Goal: Transaction & Acquisition: Purchase product/service

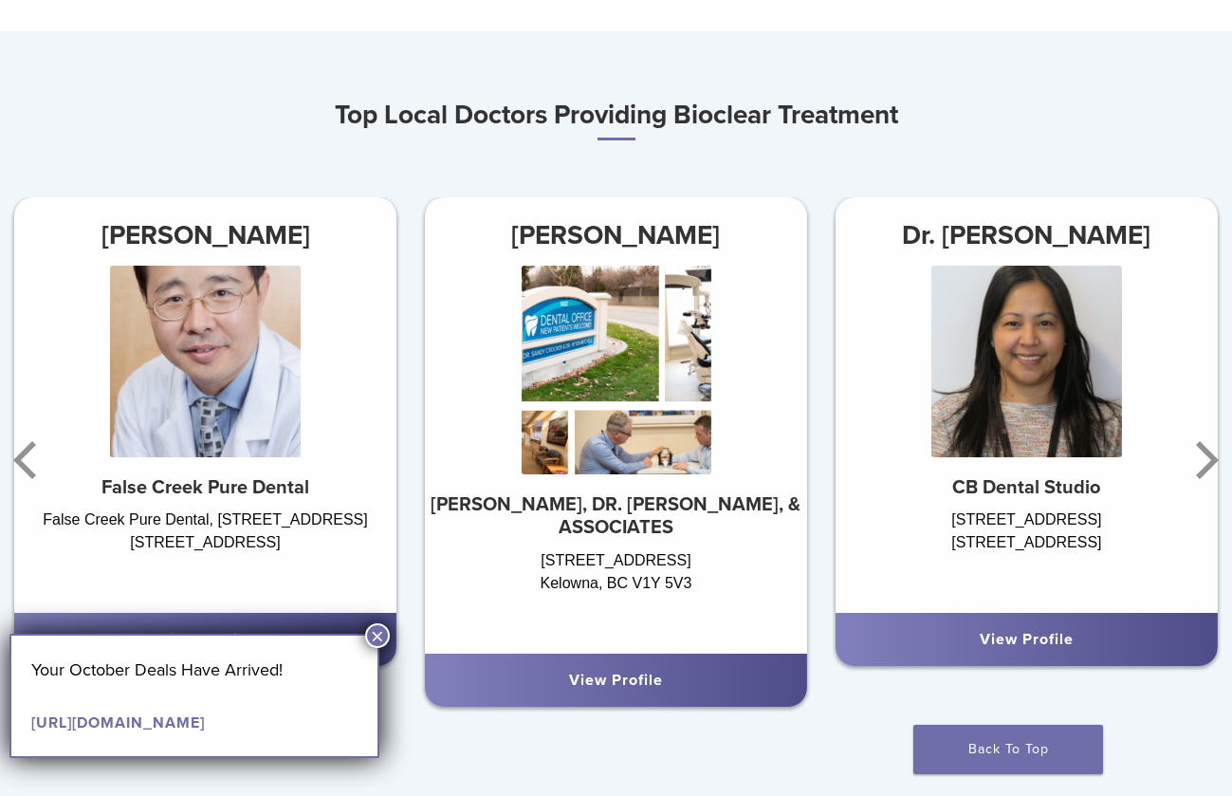
scroll to position [949, 0]
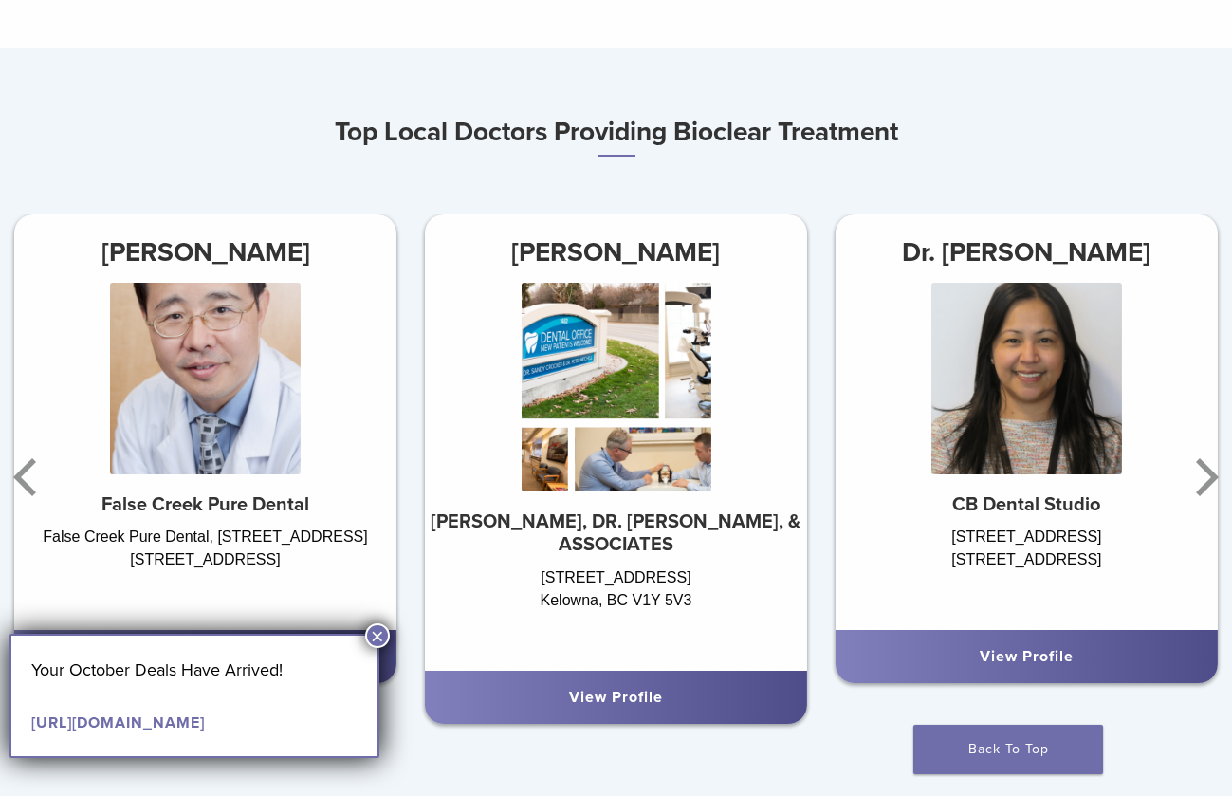
click at [378, 635] on button "×" at bounding box center [377, 635] width 25 height 25
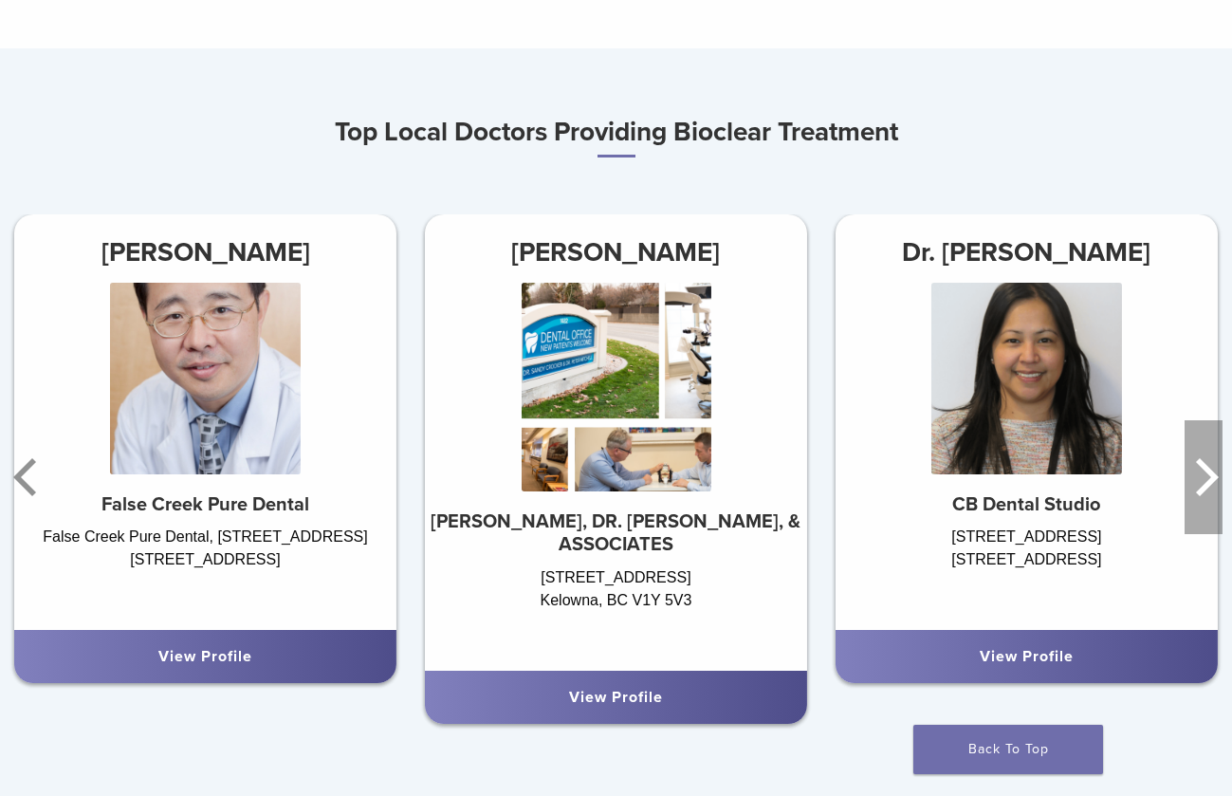
click at [1195, 473] on icon "Next" at bounding box center [1204, 477] width 38 height 114
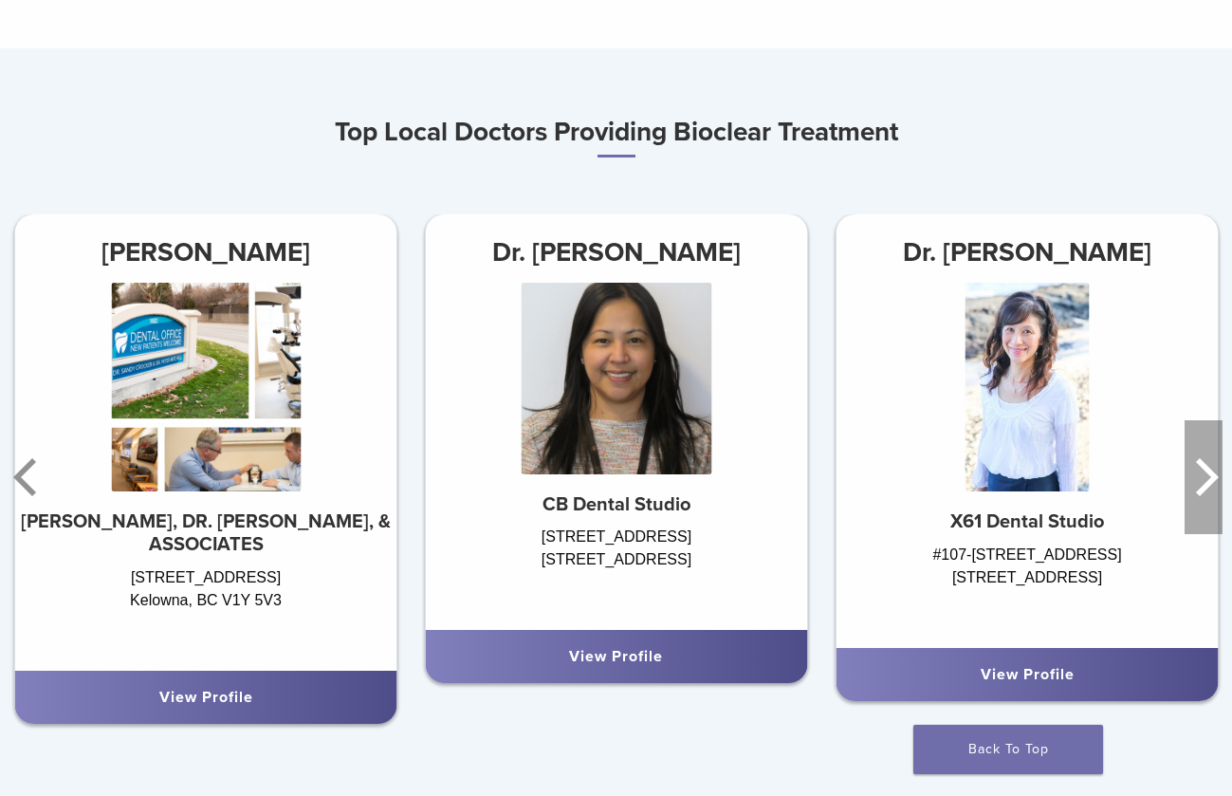
click at [1195, 473] on icon "Next" at bounding box center [1204, 477] width 38 height 114
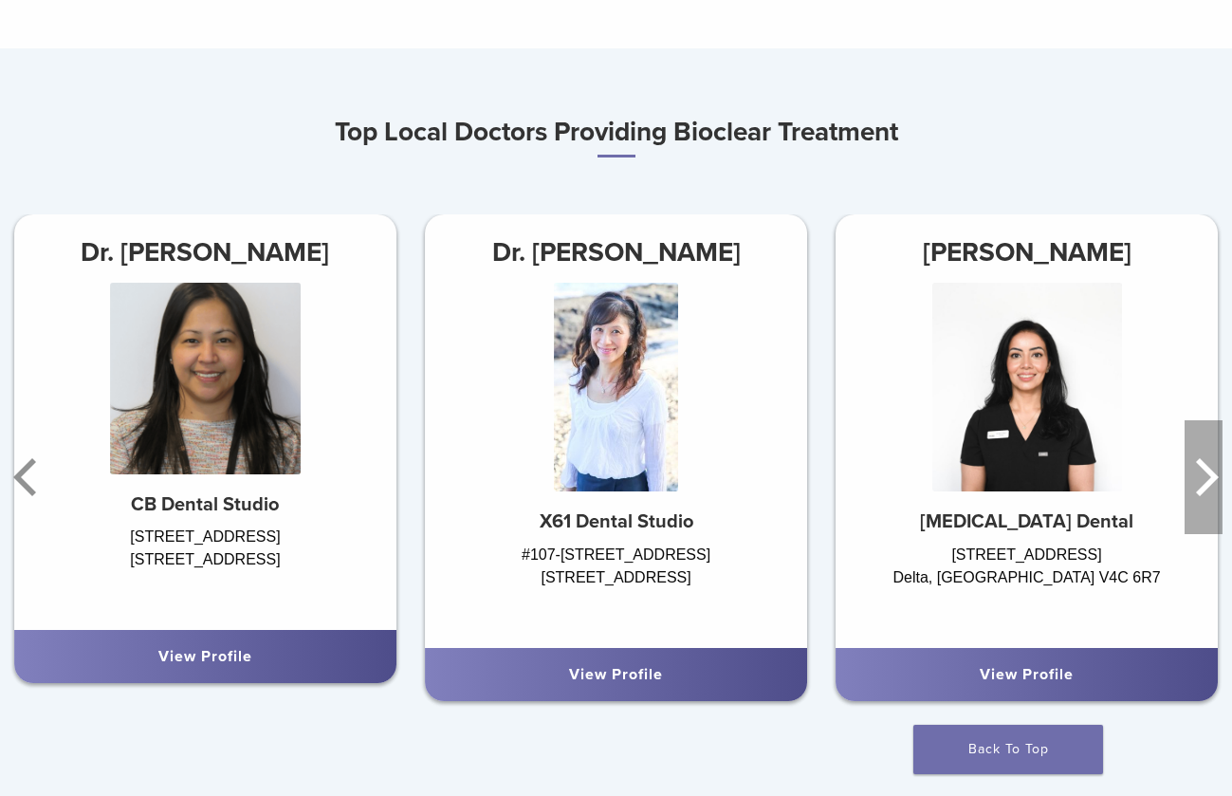
click at [1195, 473] on icon "Next" at bounding box center [1204, 477] width 38 height 114
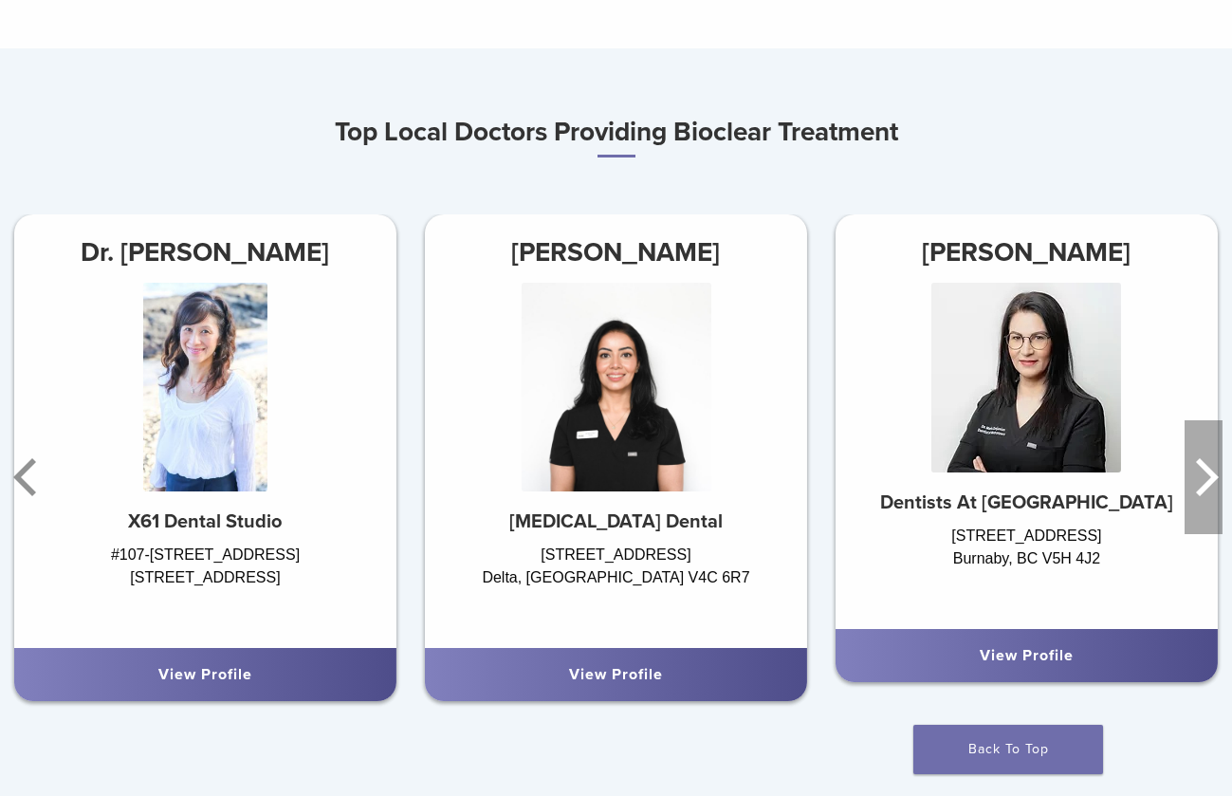
click at [1199, 473] on icon "Next" at bounding box center [1204, 477] width 38 height 114
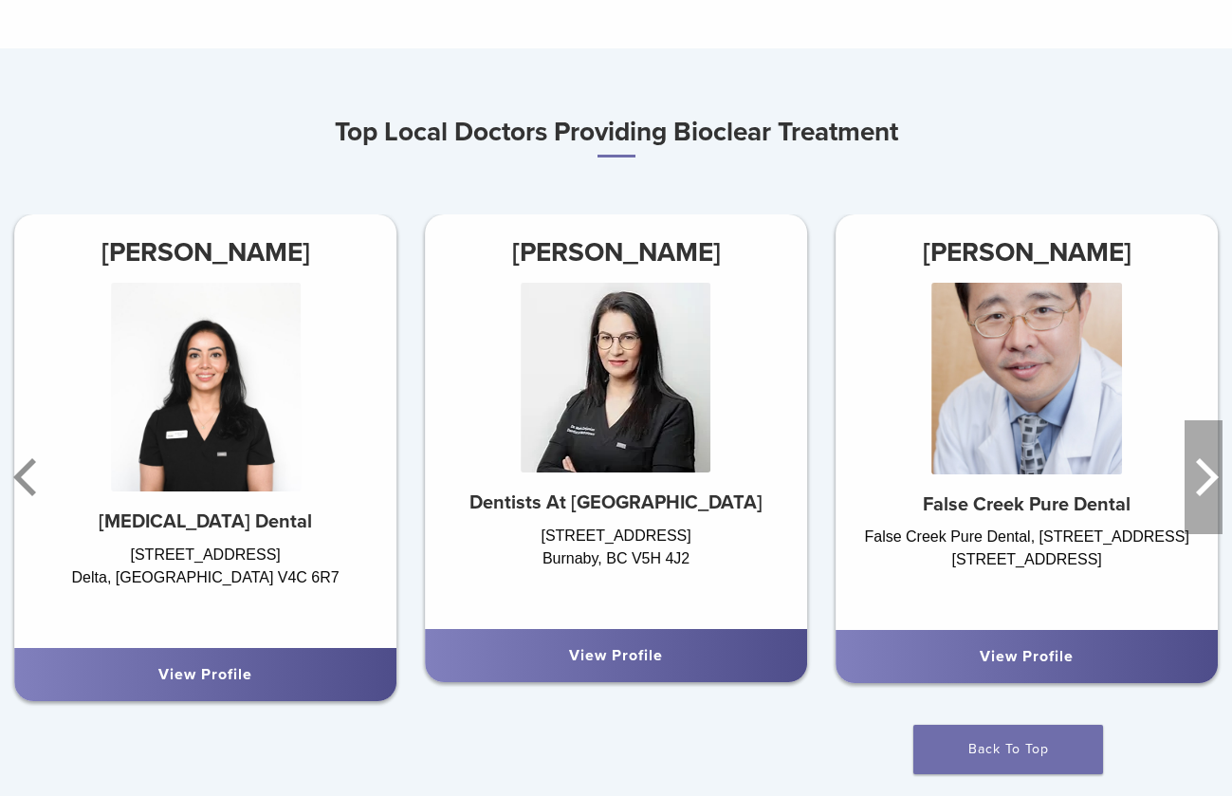
click at [1199, 473] on icon "Next" at bounding box center [1204, 477] width 38 height 114
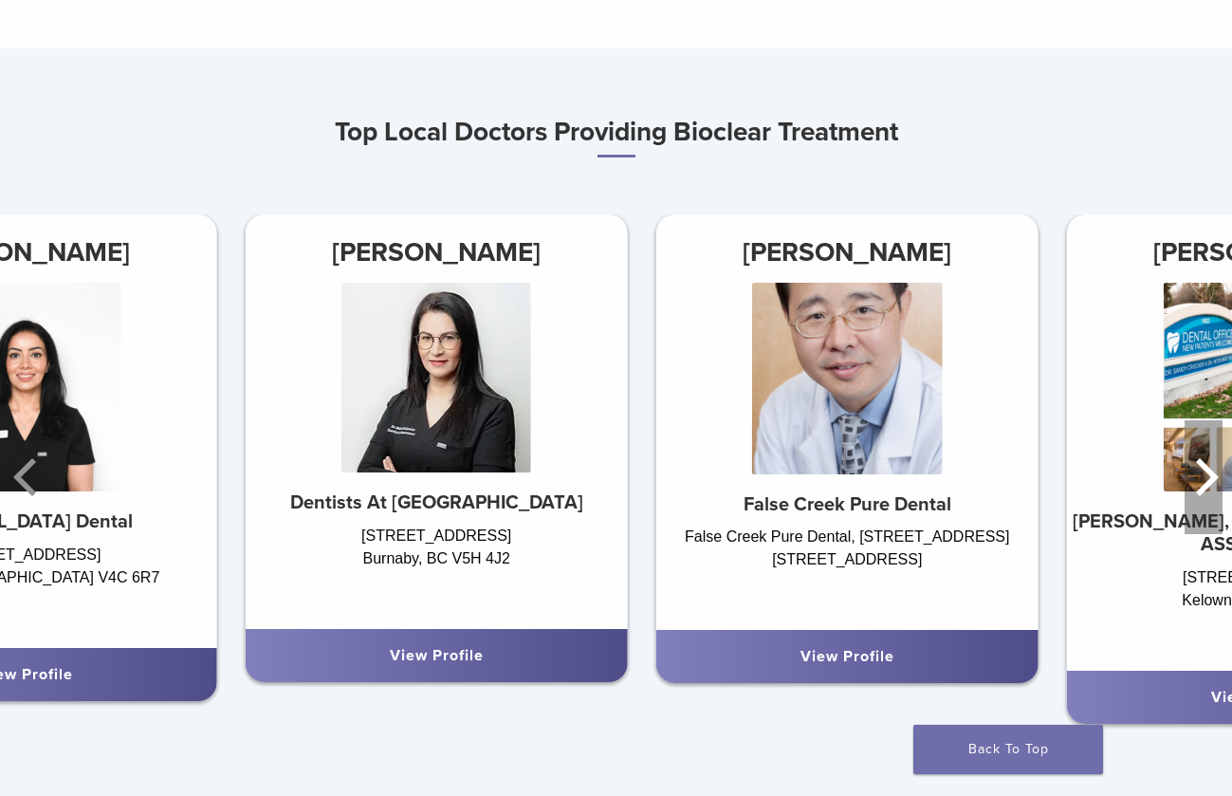
click at [1199, 473] on icon "Next" at bounding box center [1204, 477] width 38 height 114
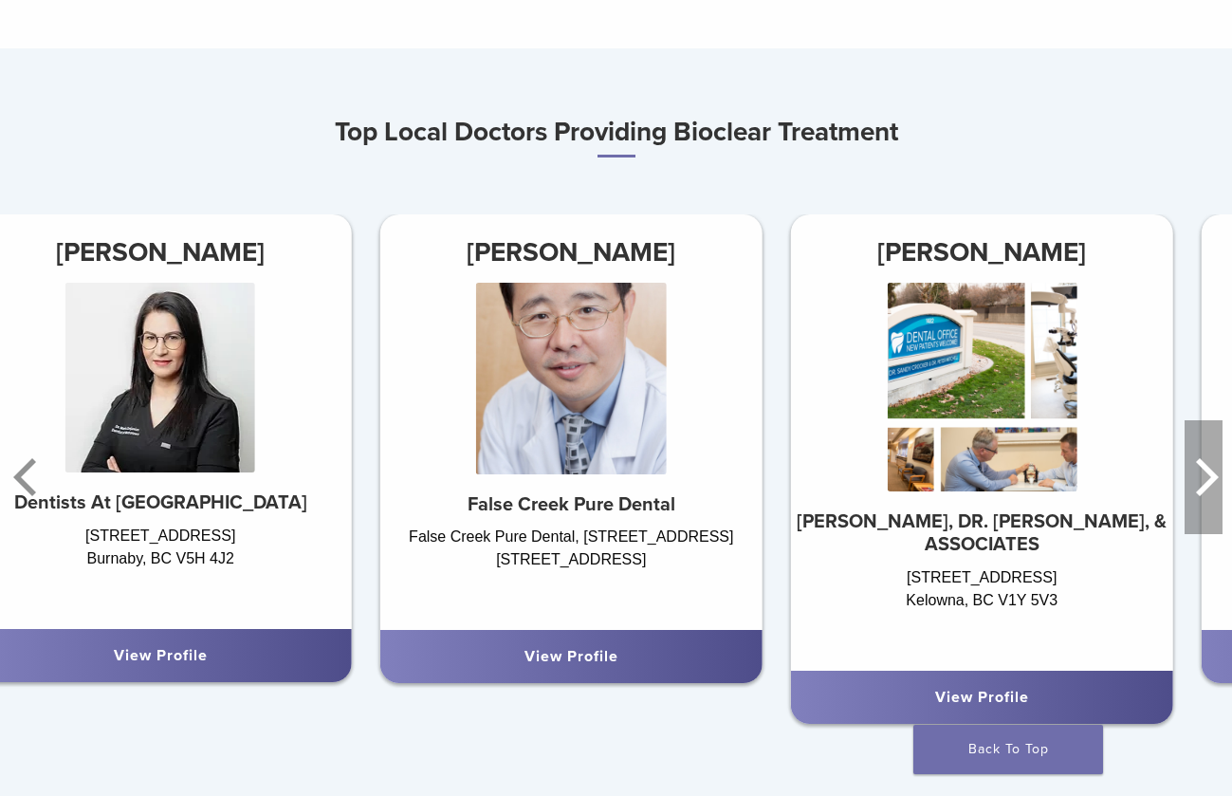
click at [1199, 473] on icon "Next" at bounding box center [1204, 477] width 38 height 114
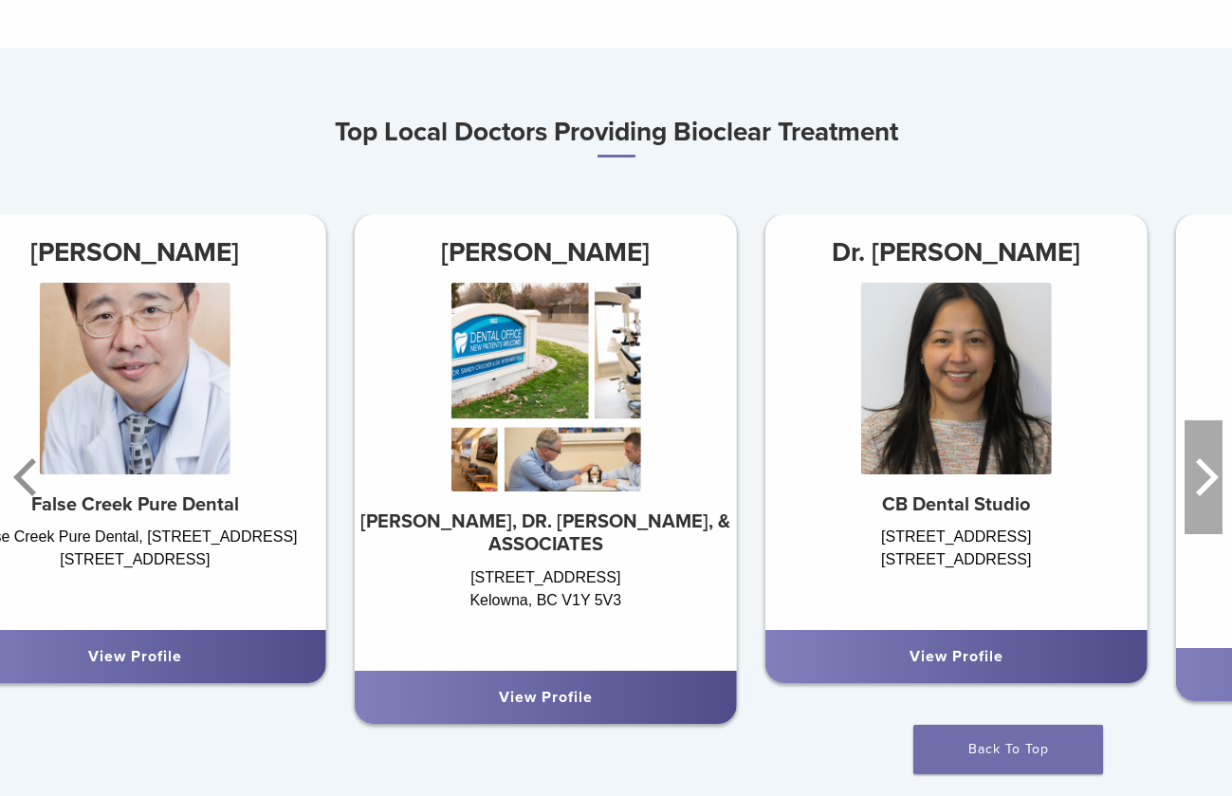
click at [1199, 473] on icon "Next" at bounding box center [1204, 477] width 38 height 114
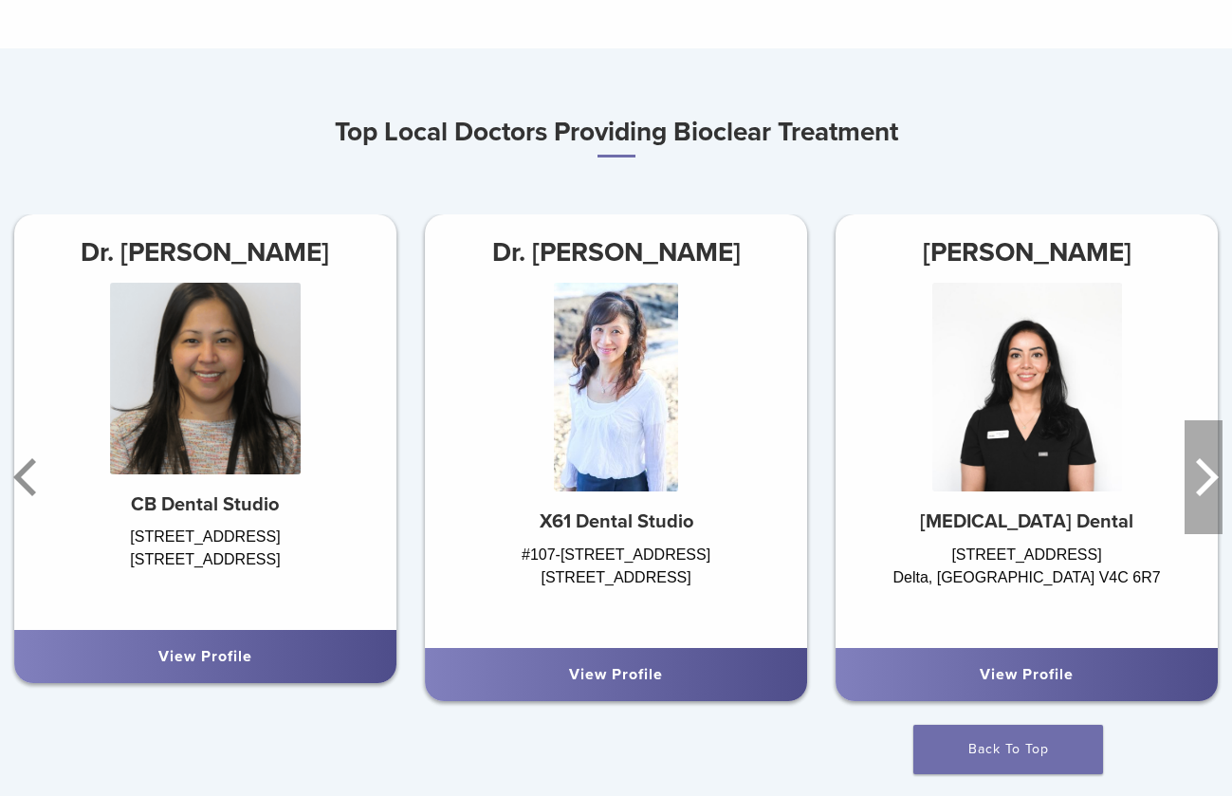
click at [1199, 473] on icon "Next" at bounding box center [1204, 477] width 38 height 114
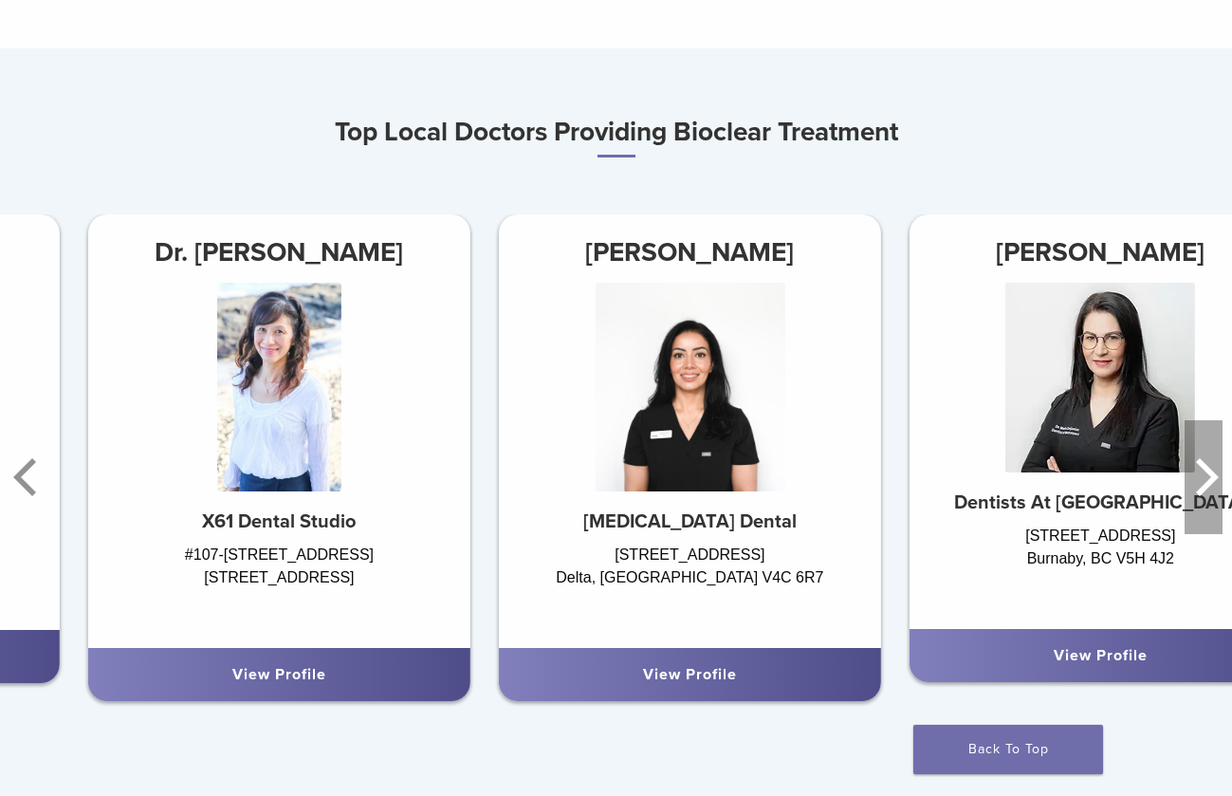
click at [1199, 473] on icon "Next" at bounding box center [1204, 477] width 38 height 114
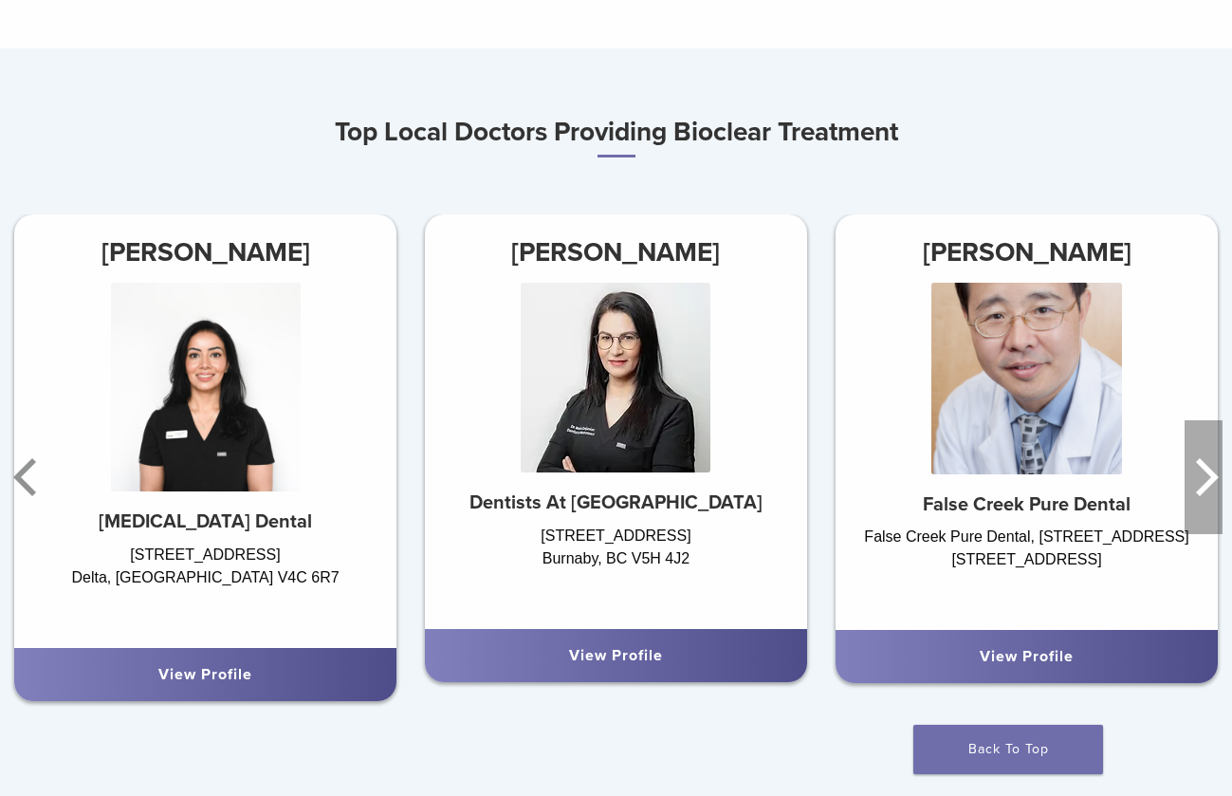
click at [1199, 473] on icon "Next" at bounding box center [1204, 477] width 38 height 114
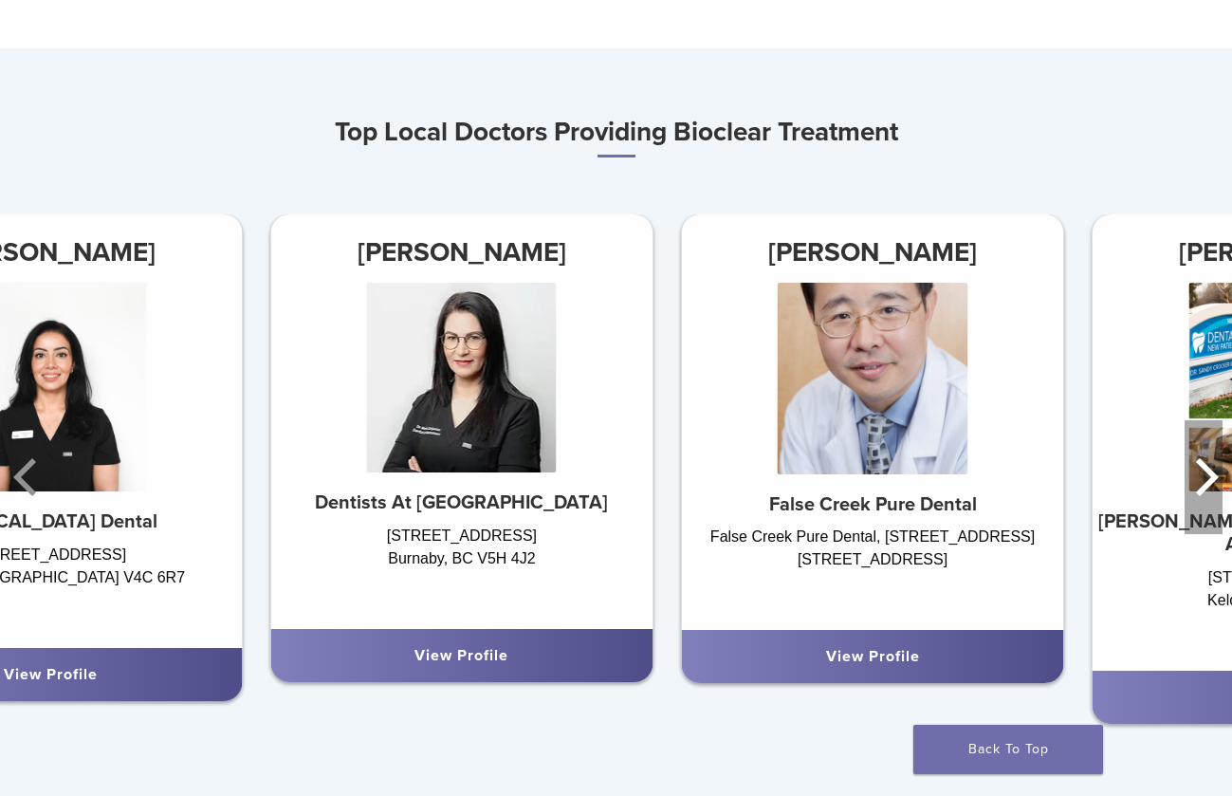
click at [1199, 473] on icon "Next" at bounding box center [1204, 477] width 38 height 114
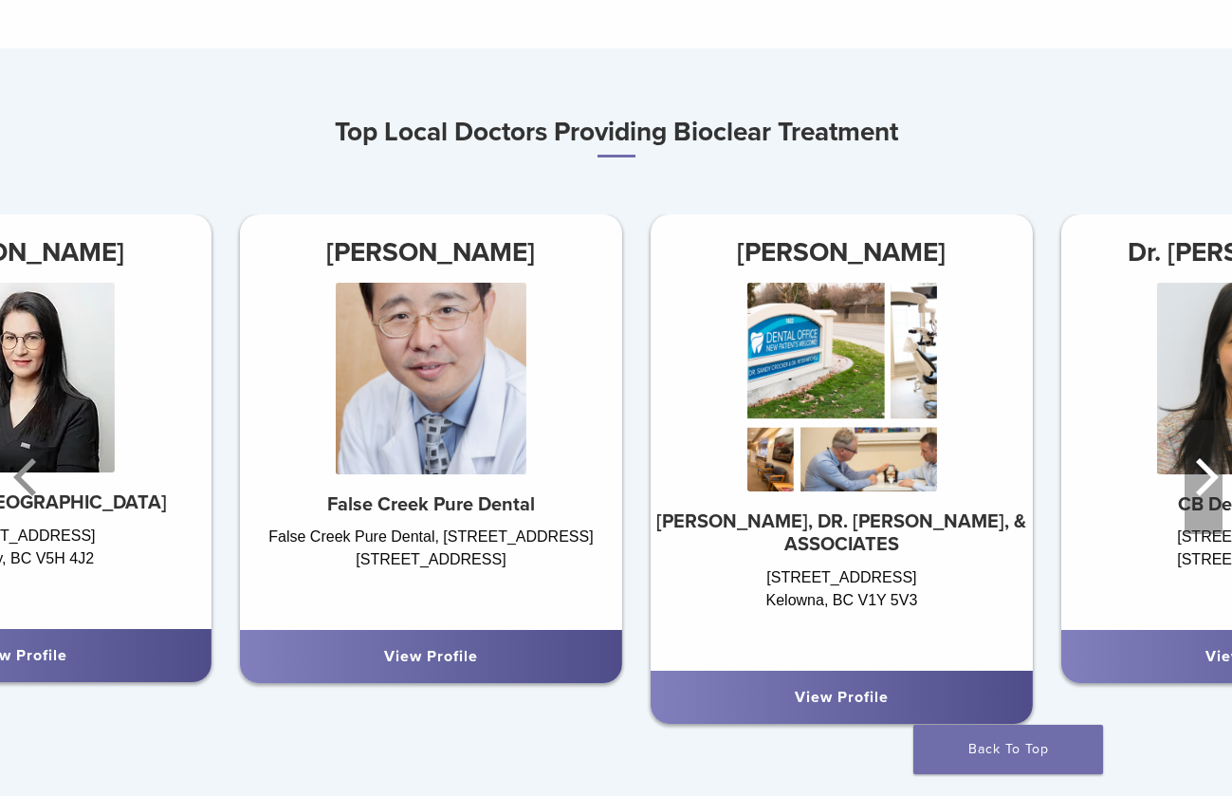
click at [1199, 473] on icon "Next" at bounding box center [1204, 477] width 38 height 114
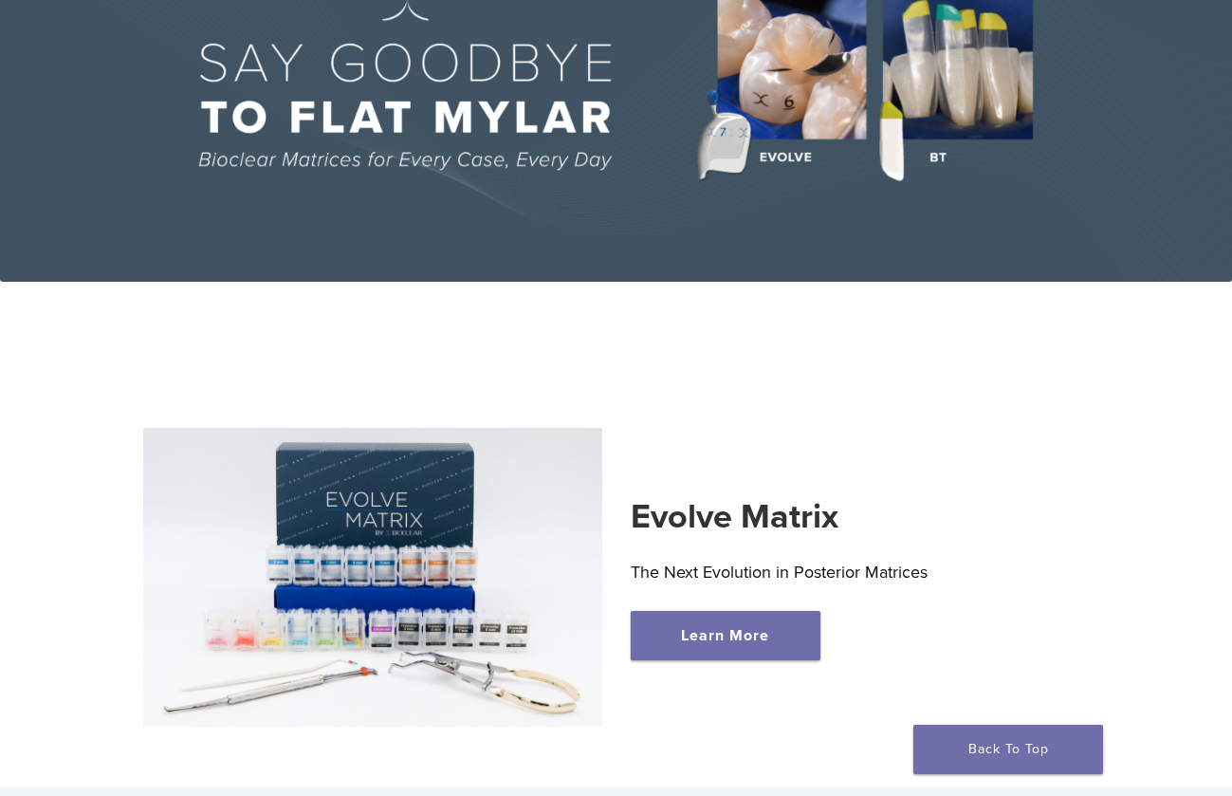
scroll to position [0, 0]
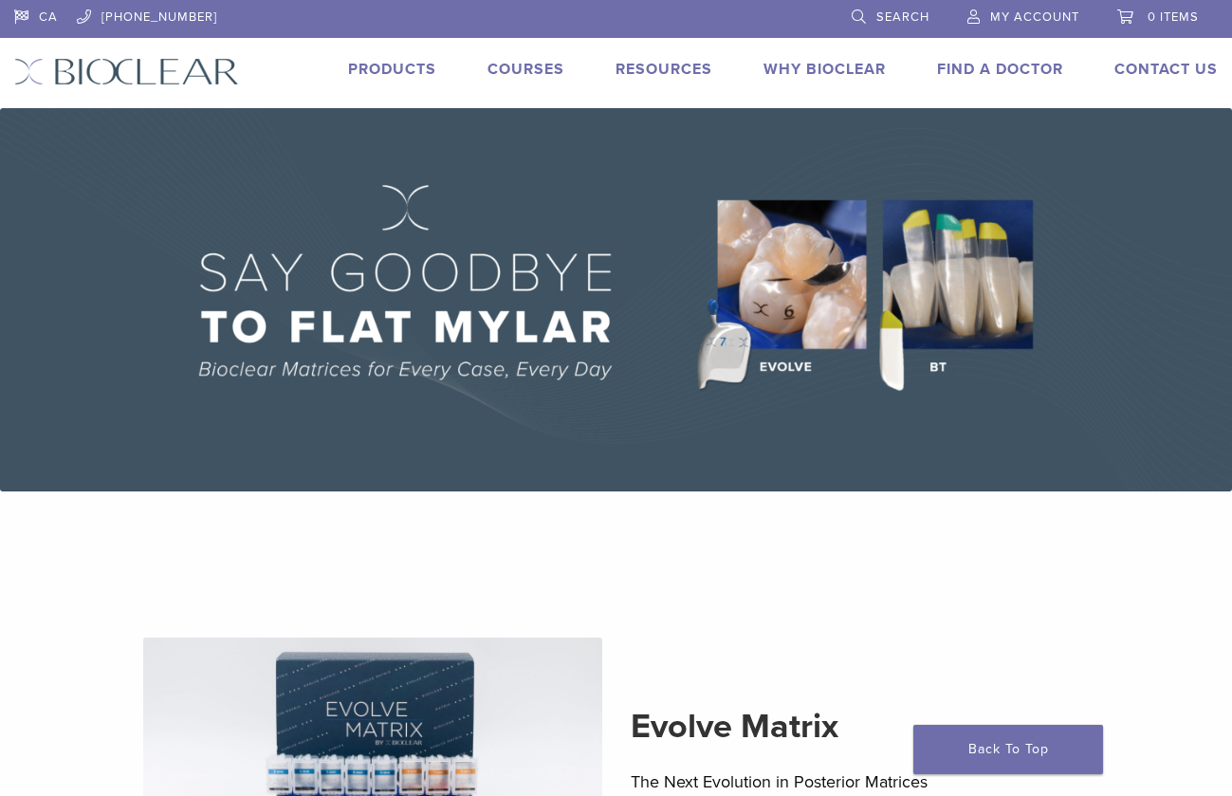
click at [410, 65] on link "Products" at bounding box center [392, 69] width 88 height 19
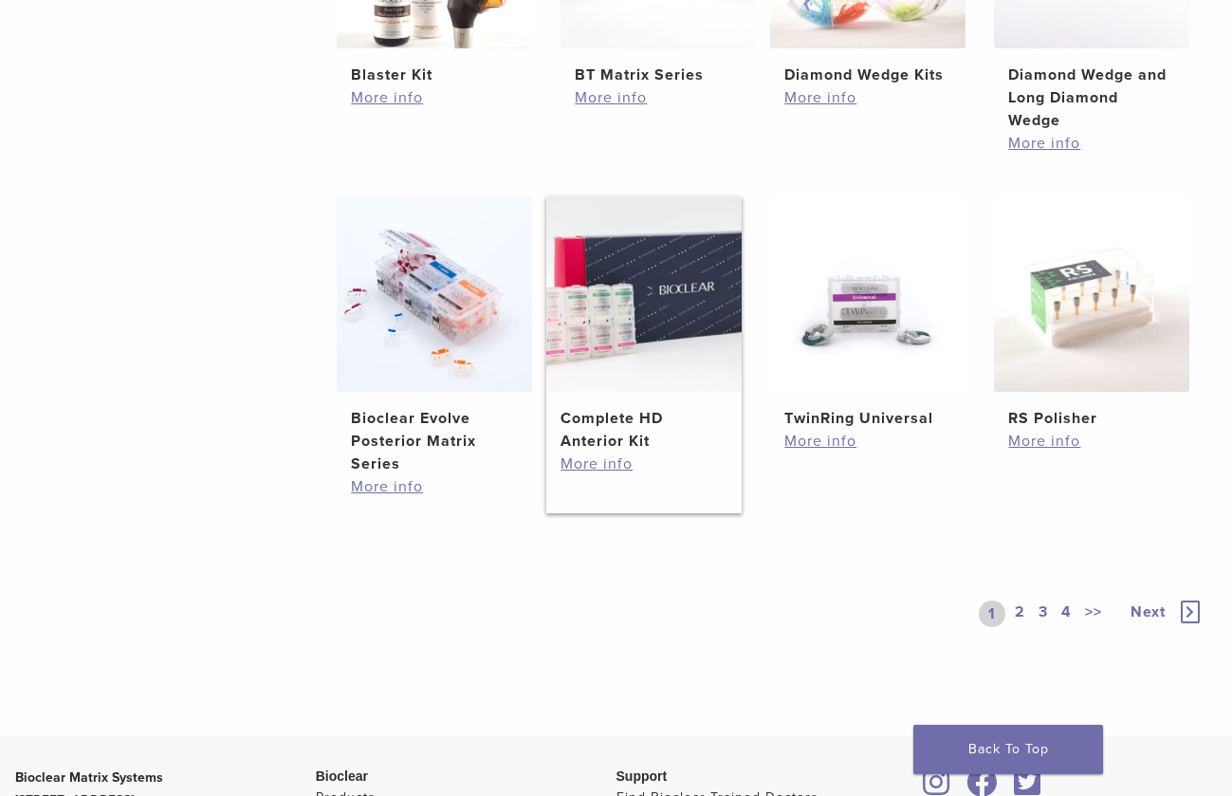
scroll to position [1328, 0]
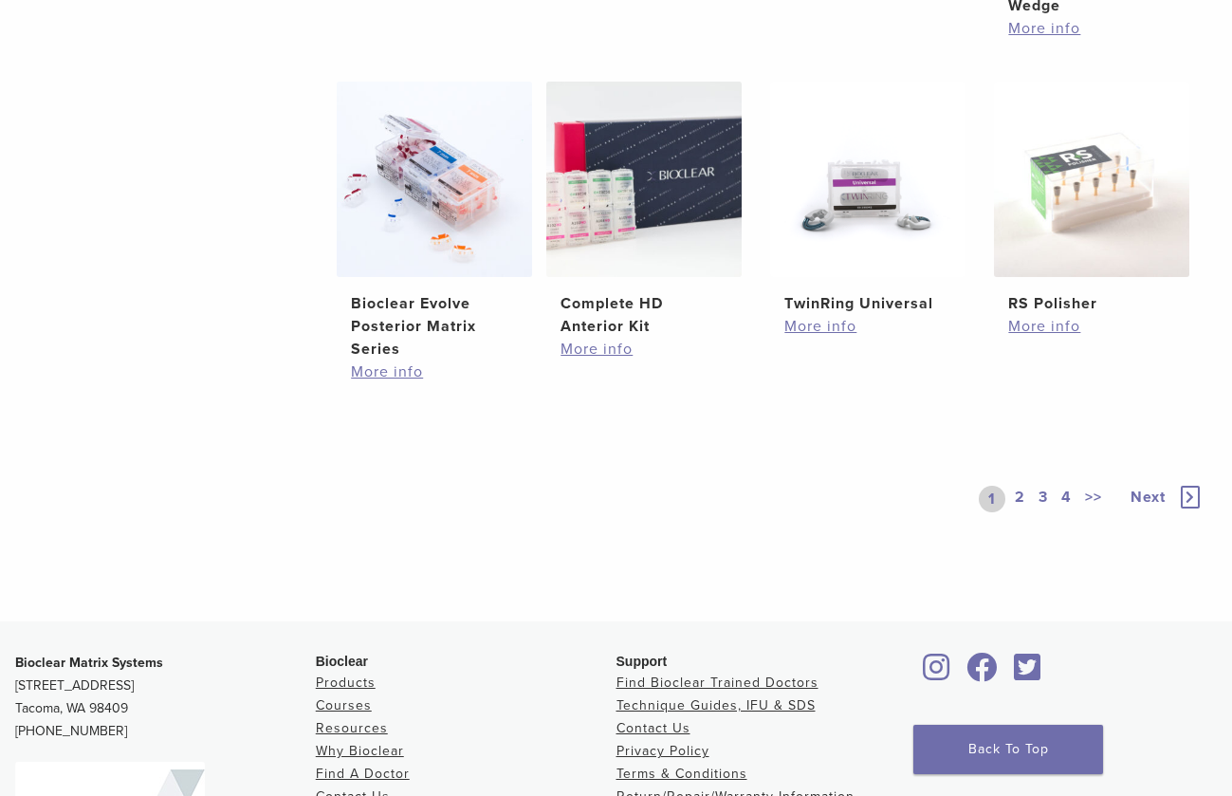
click at [1017, 495] on link "2" at bounding box center [1020, 499] width 18 height 27
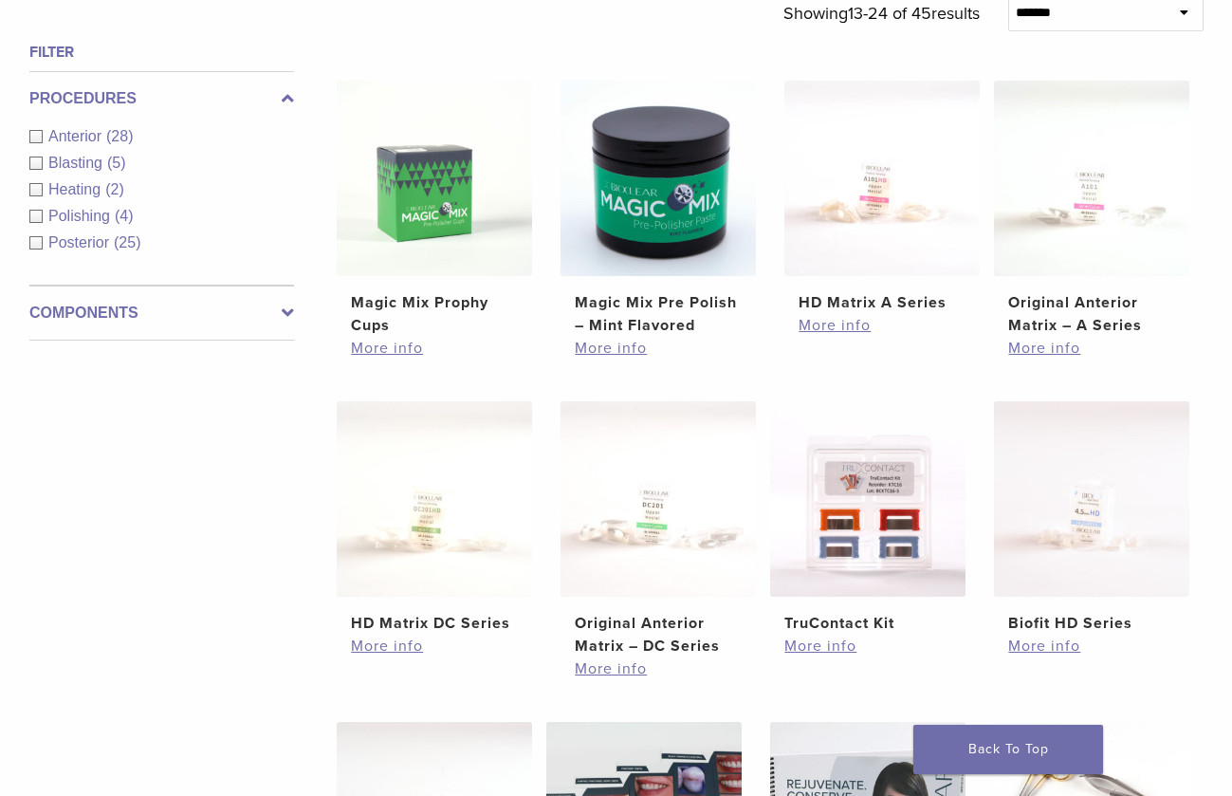
scroll to position [664, 0]
click at [46, 135] on div "Anterior (28)" at bounding box center [161, 137] width 265 height 23
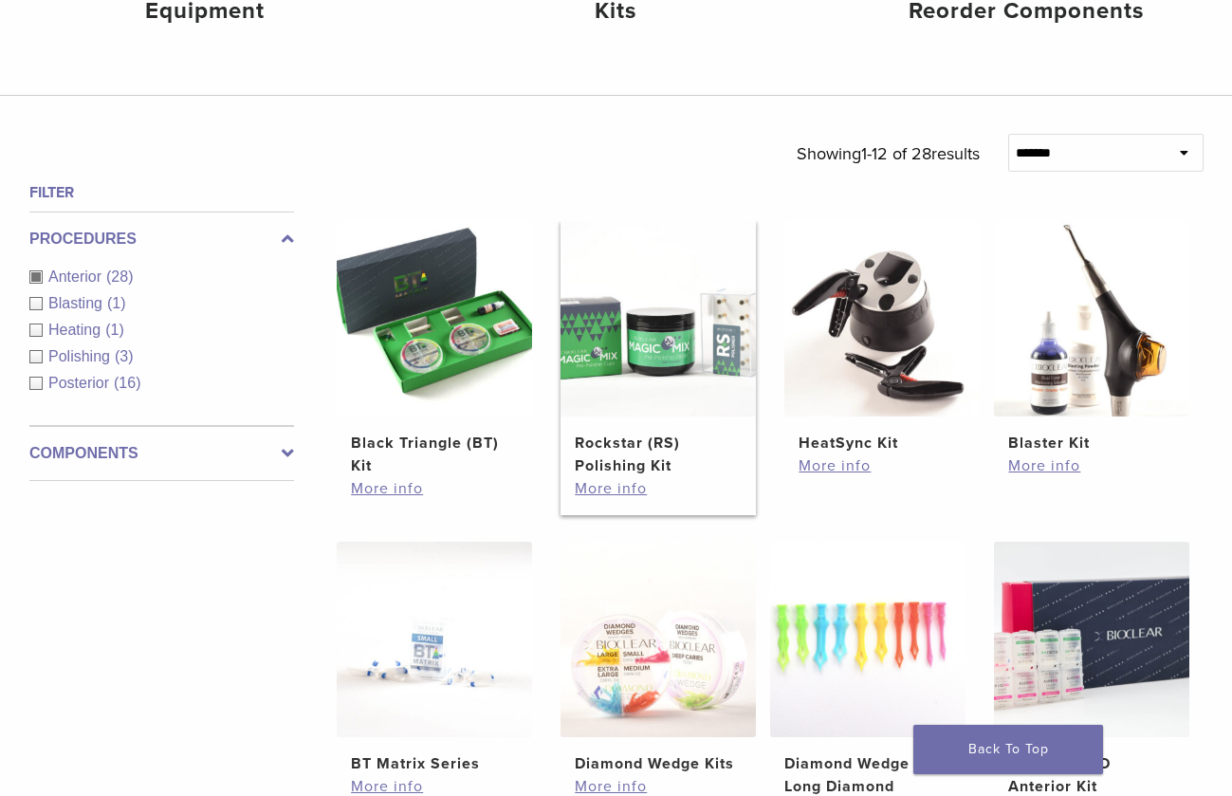
scroll to position [569, 0]
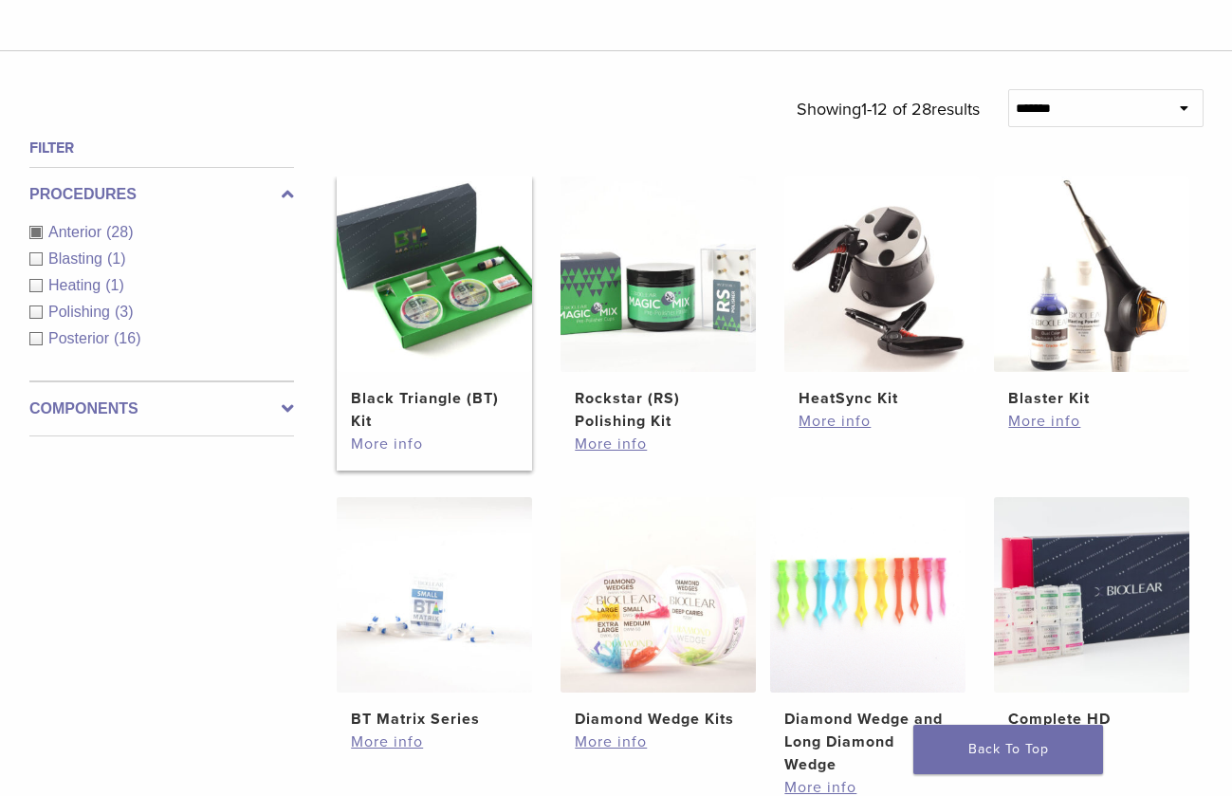
click at [381, 438] on link "More info" at bounding box center [434, 444] width 166 height 23
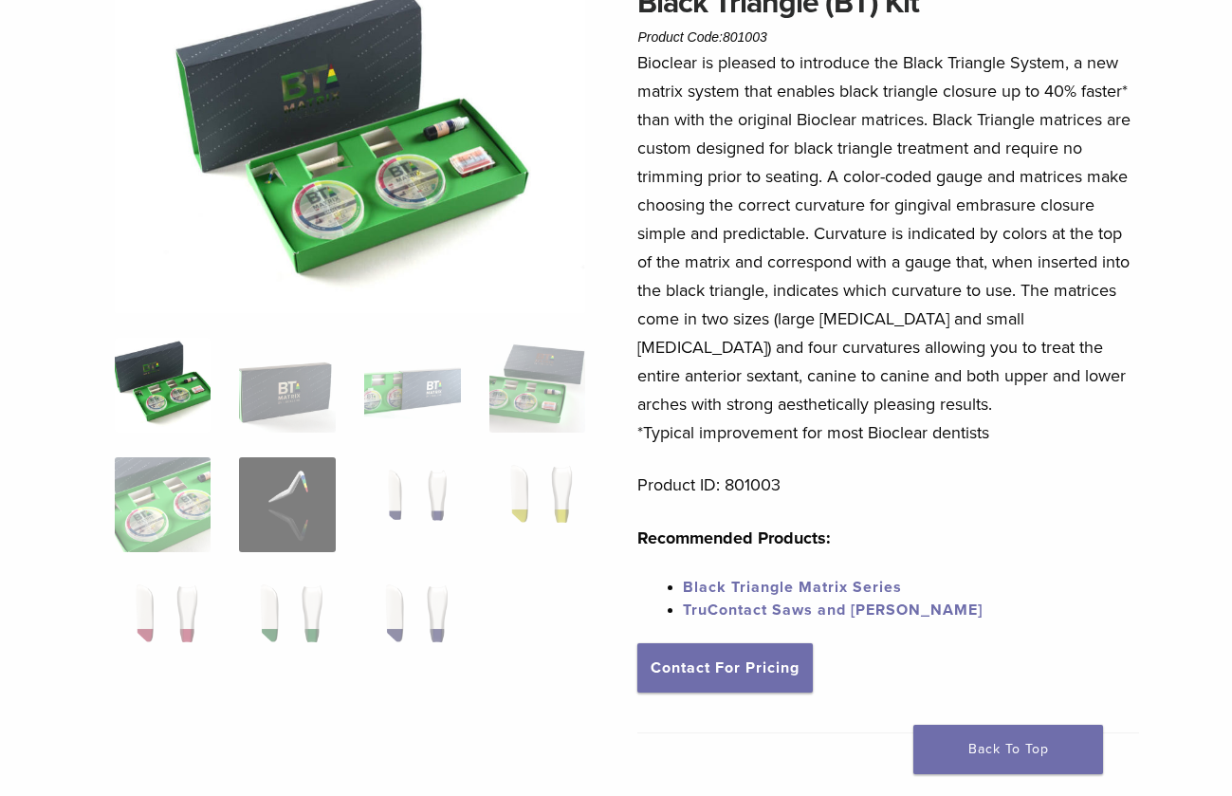
scroll to position [285, 0]
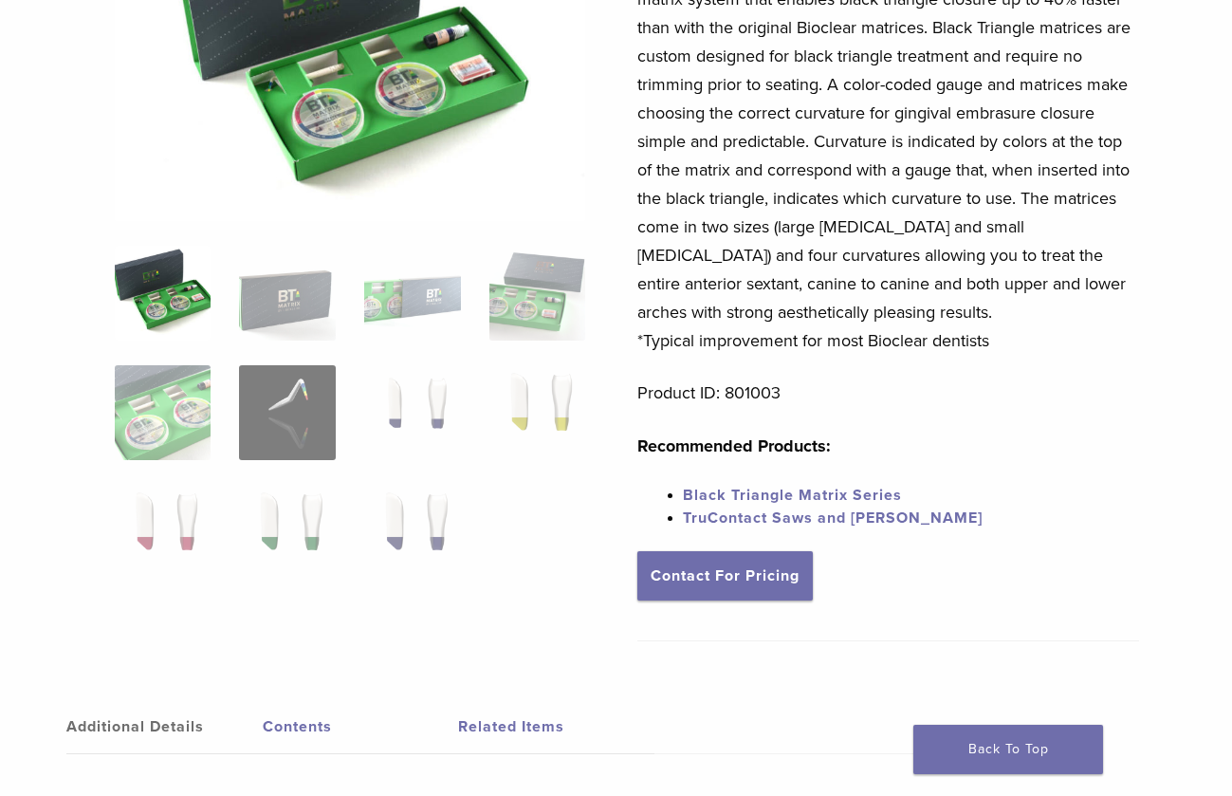
click at [751, 498] on link "Black Triangle Matrix Series" at bounding box center [792, 495] width 219 height 19
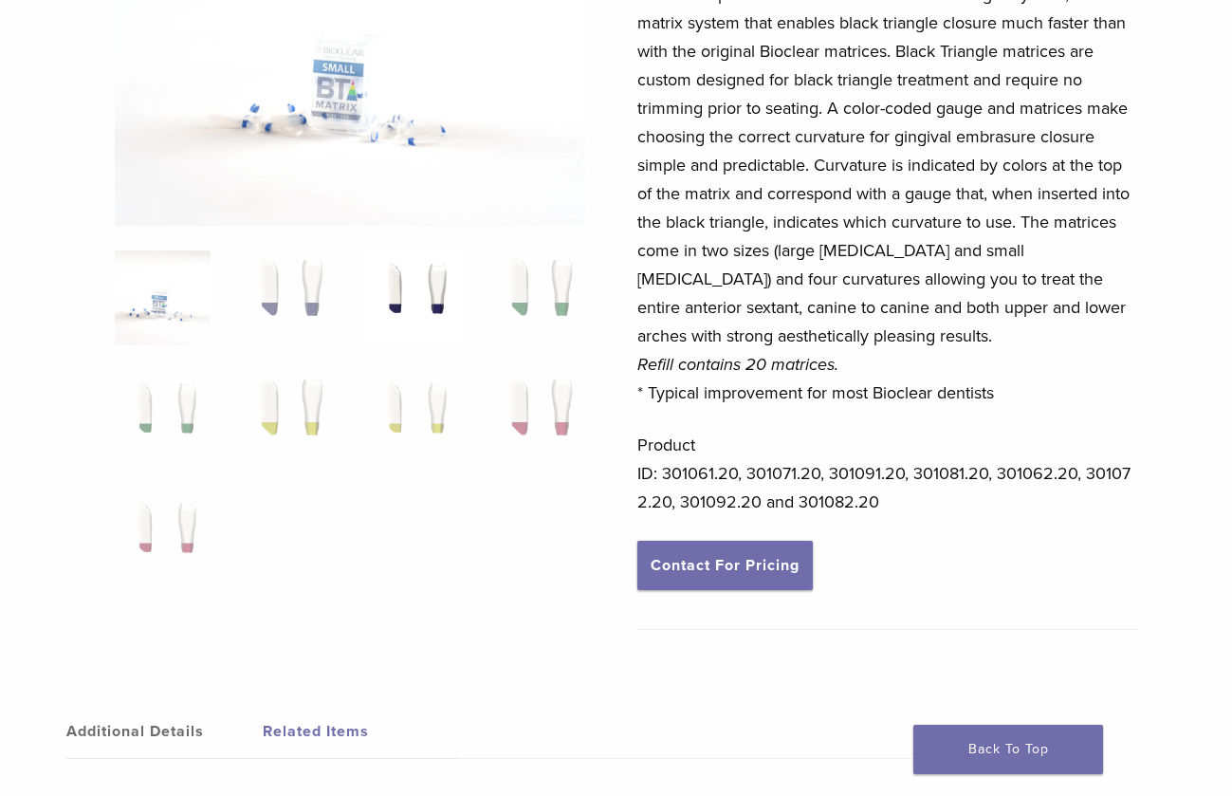
scroll to position [259, 0]
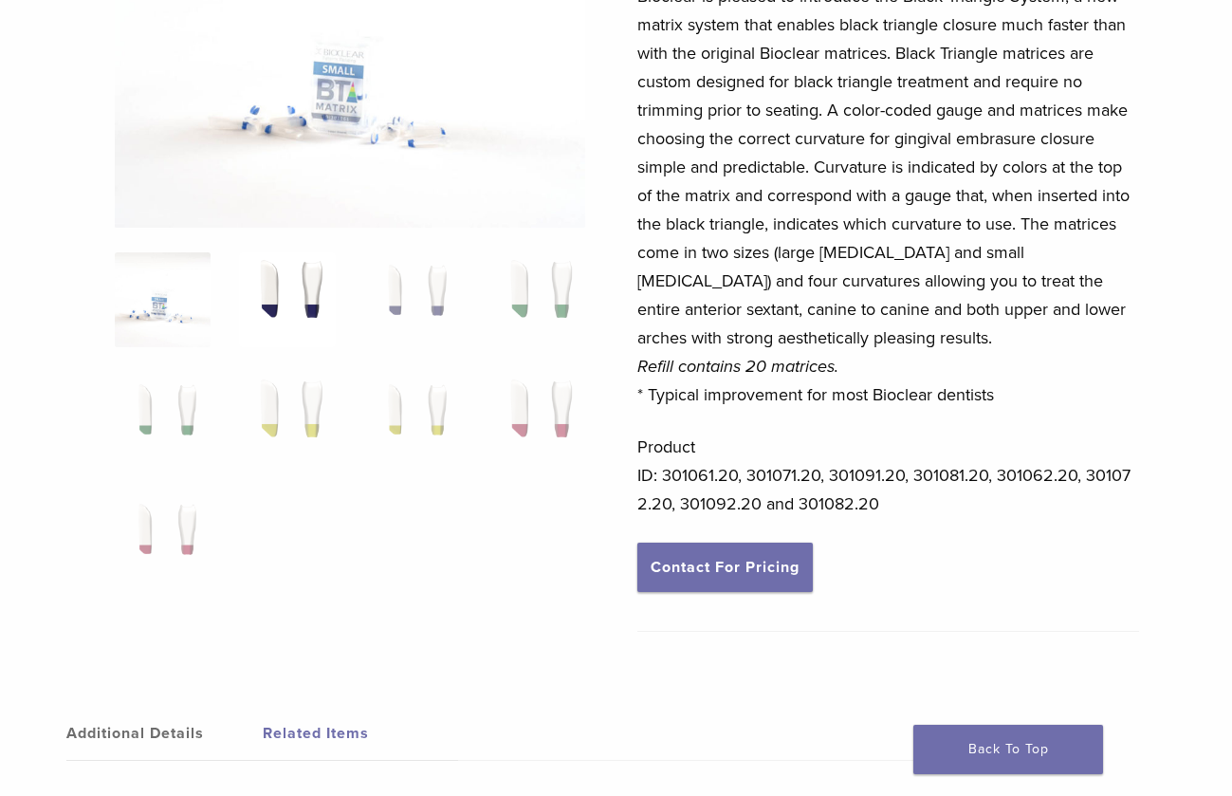
click at [282, 287] on img at bounding box center [287, 299] width 97 height 95
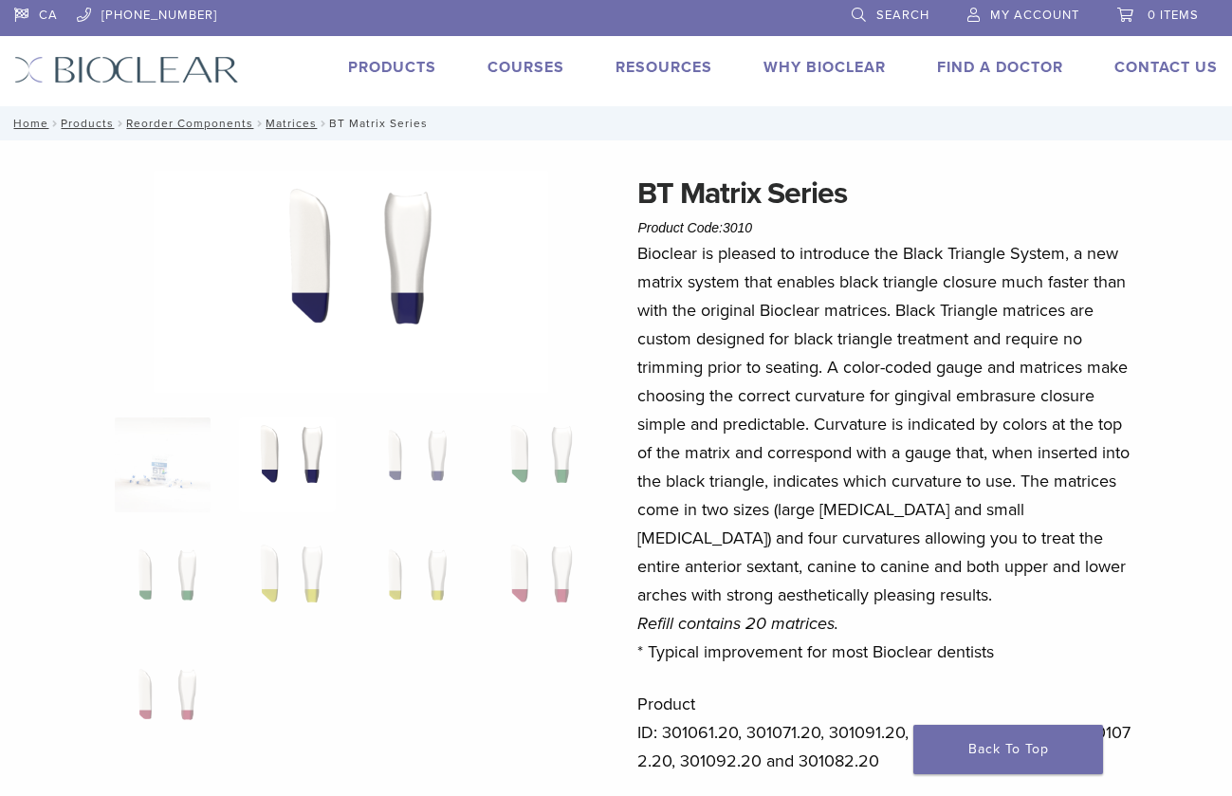
scroll to position [0, 0]
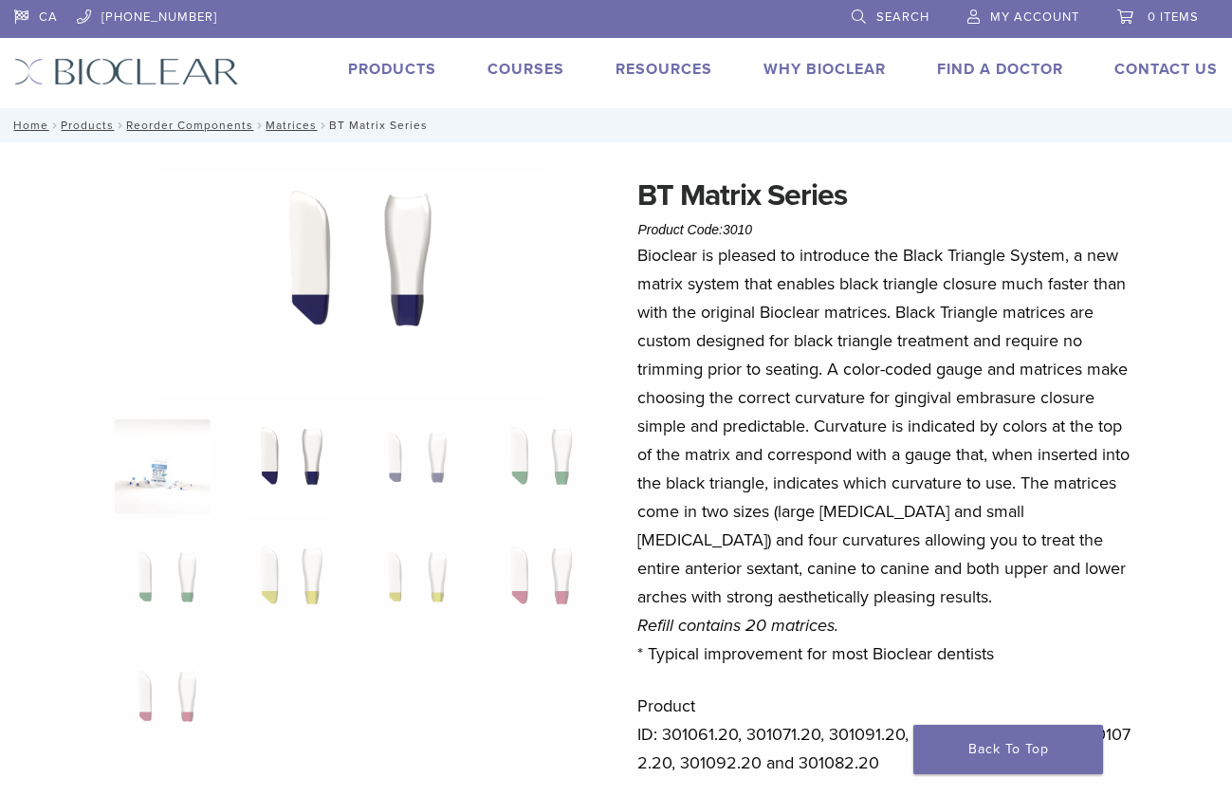
click at [177, 463] on img at bounding box center [163, 466] width 97 height 95
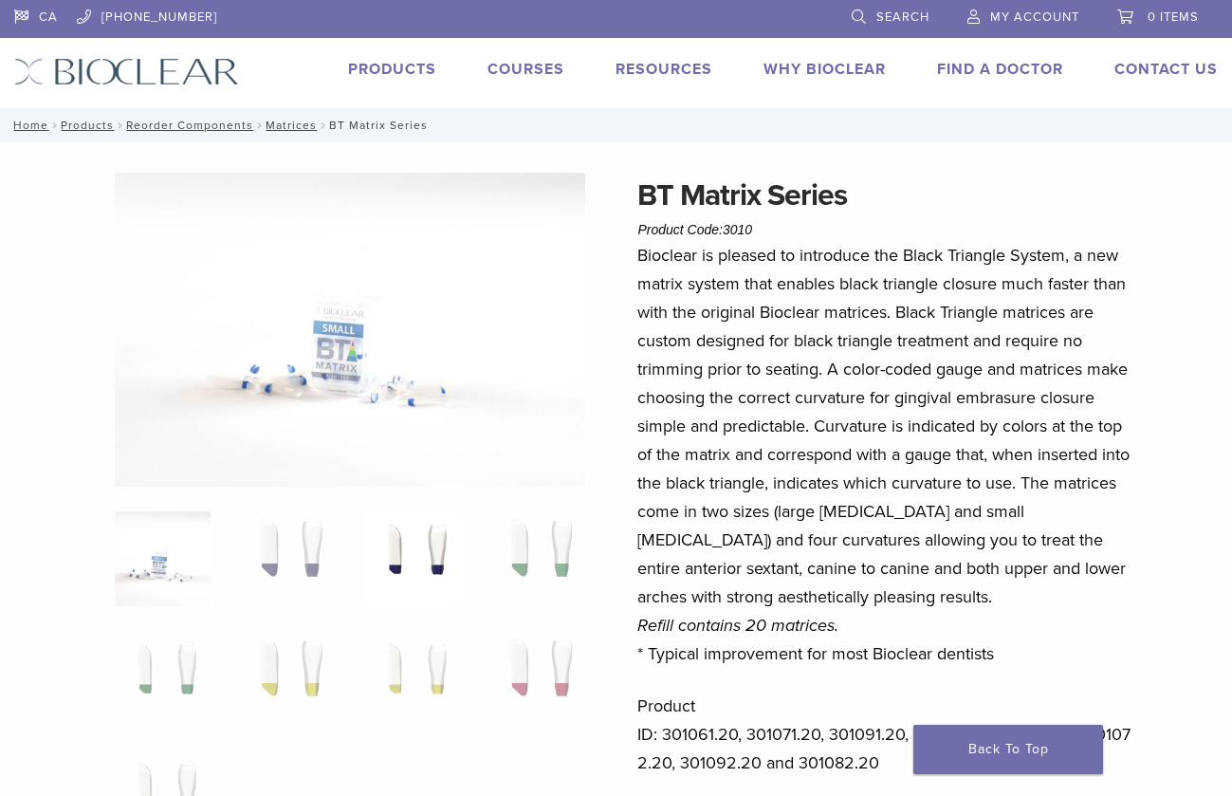
click at [420, 556] on img at bounding box center [412, 558] width 97 height 95
